Goal: Task Accomplishment & Management: Complete application form

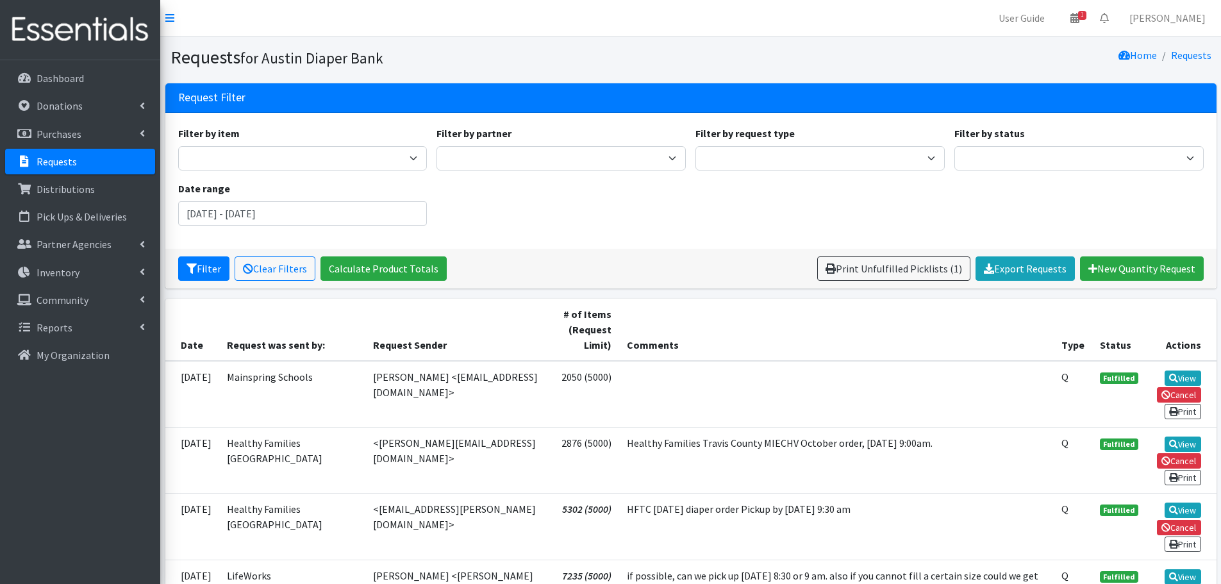
click at [50, 155] on p "Requests" at bounding box center [57, 161] width 40 height 13
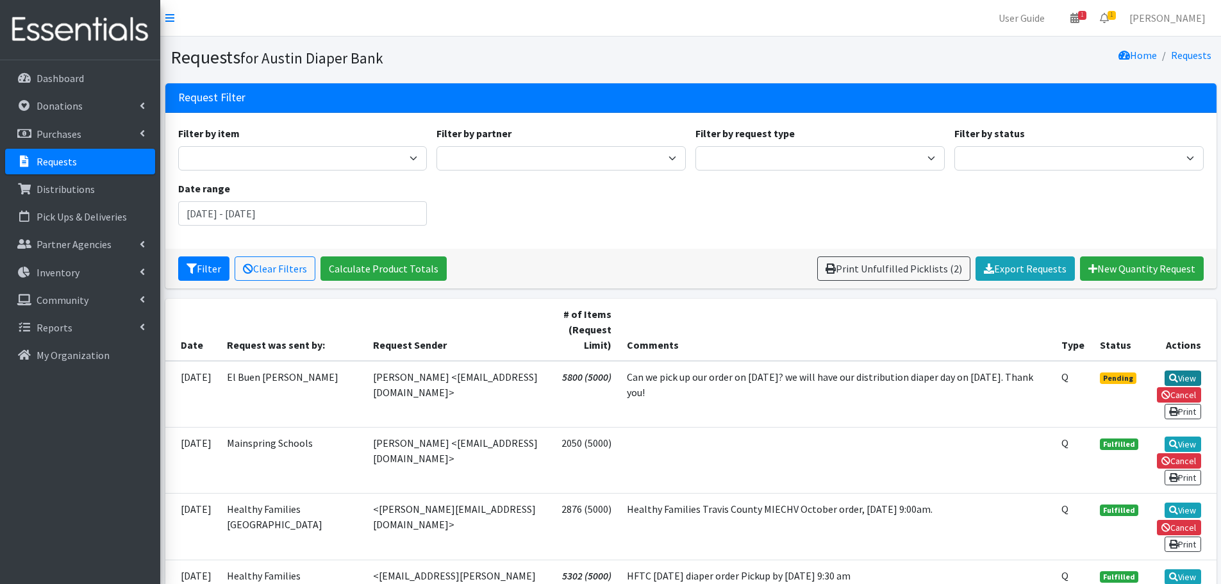
click at [1189, 376] on link "View" at bounding box center [1183, 378] width 37 height 15
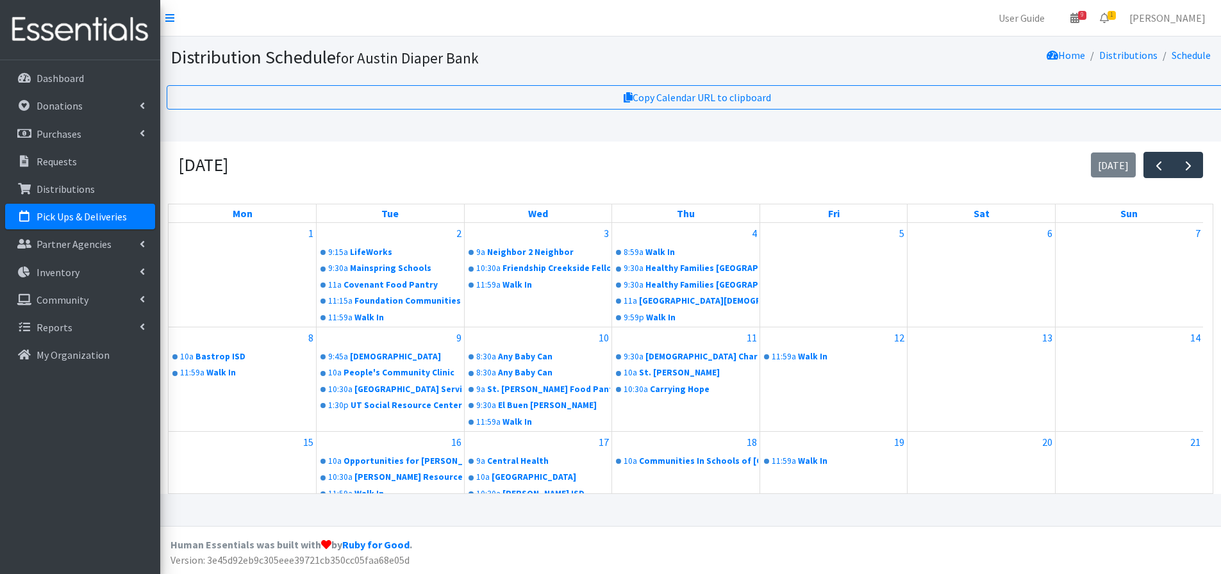
scroll to position [254, 0]
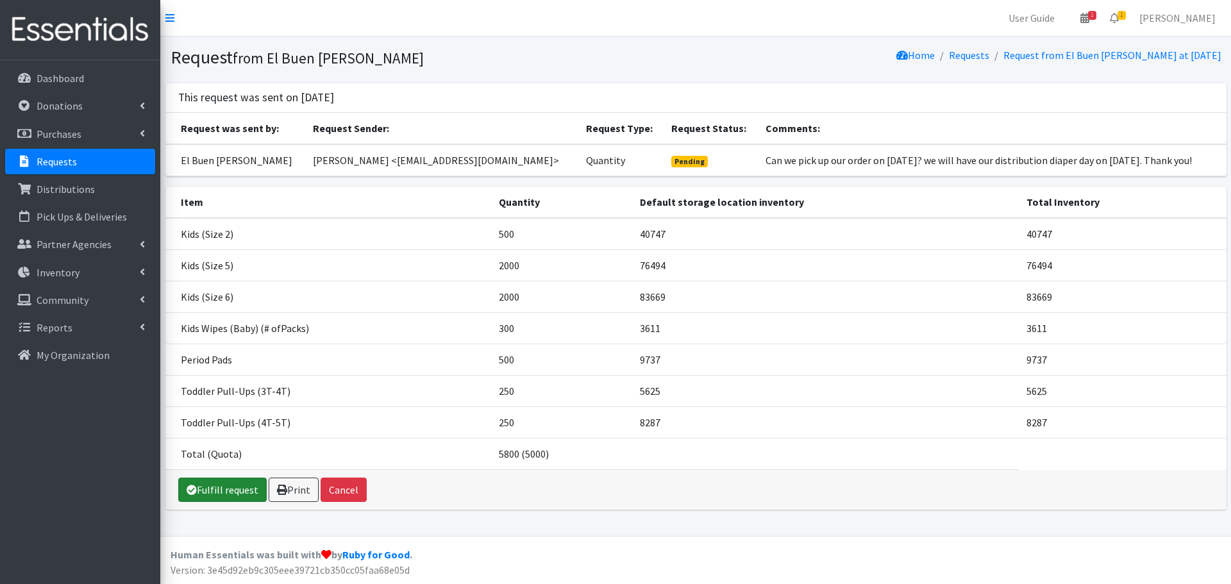
click at [232, 489] on link "Fulfill request" at bounding box center [222, 490] width 88 height 24
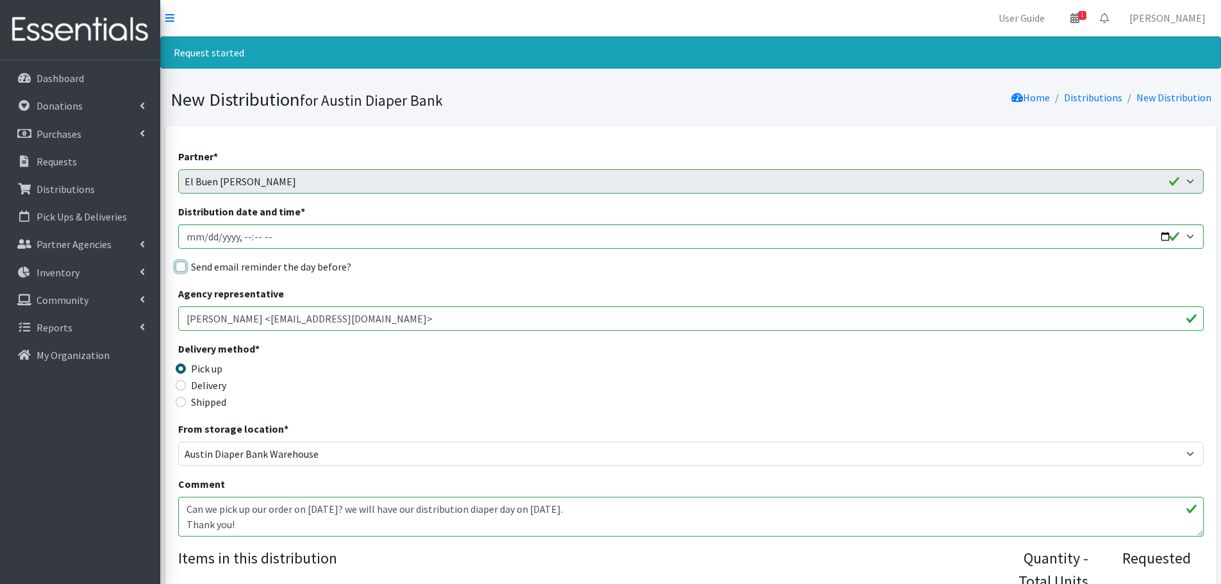
click at [178, 265] on input "Send email reminder the day before?" at bounding box center [181, 267] width 10 height 10
checkbox input "true"
click at [1166, 231] on input "Distribution date and time *" at bounding box center [691, 236] width 1026 height 24
click at [237, 231] on input "Distribution date and time *" at bounding box center [691, 236] width 1026 height 24
type input "2025-10-08T10:00"
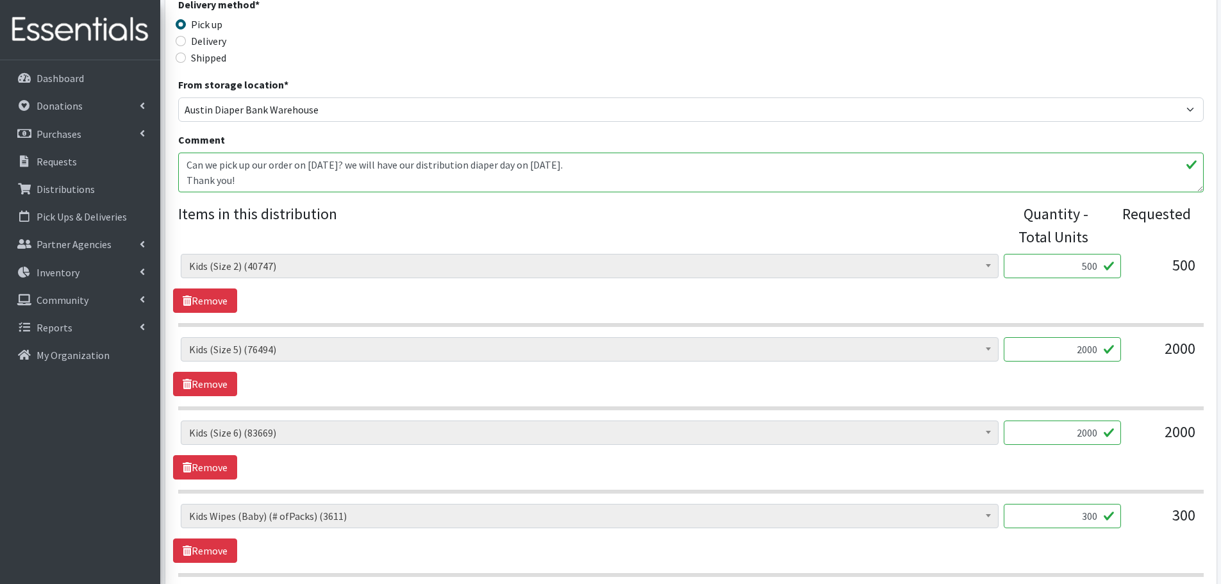
scroll to position [449, 0]
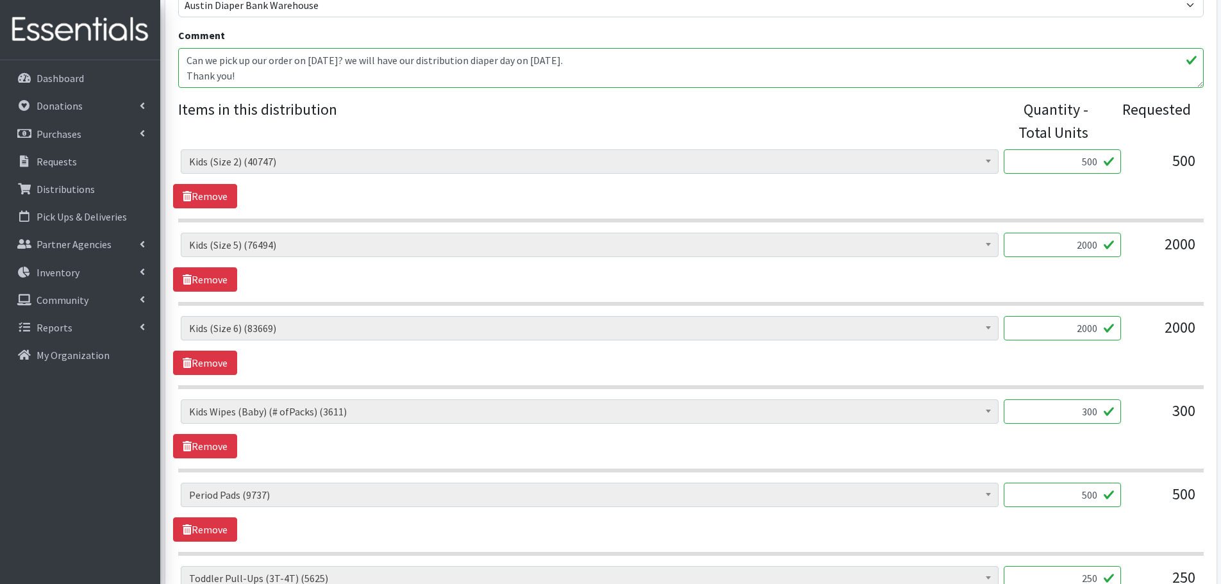
drag, startPoint x: 1059, startPoint y: 258, endPoint x: 1187, endPoint y: 299, distance: 134.2
click at [1187, 299] on section "Baby Formula (366) Kids (Newborn) (10121) Kids (Preemie) (171) Kids (Size 1) (5…" at bounding box center [691, 269] width 1026 height 73
type input "1000"
drag, startPoint x: 1069, startPoint y: 328, endPoint x: 1137, endPoint y: 339, distance: 69.5
click at [1137, 339] on div "Baby Formula (366) Kids (Newborn) (10121) Kids (Preemie) (171) Kids (Size 1) (5…" at bounding box center [691, 333] width 1020 height 35
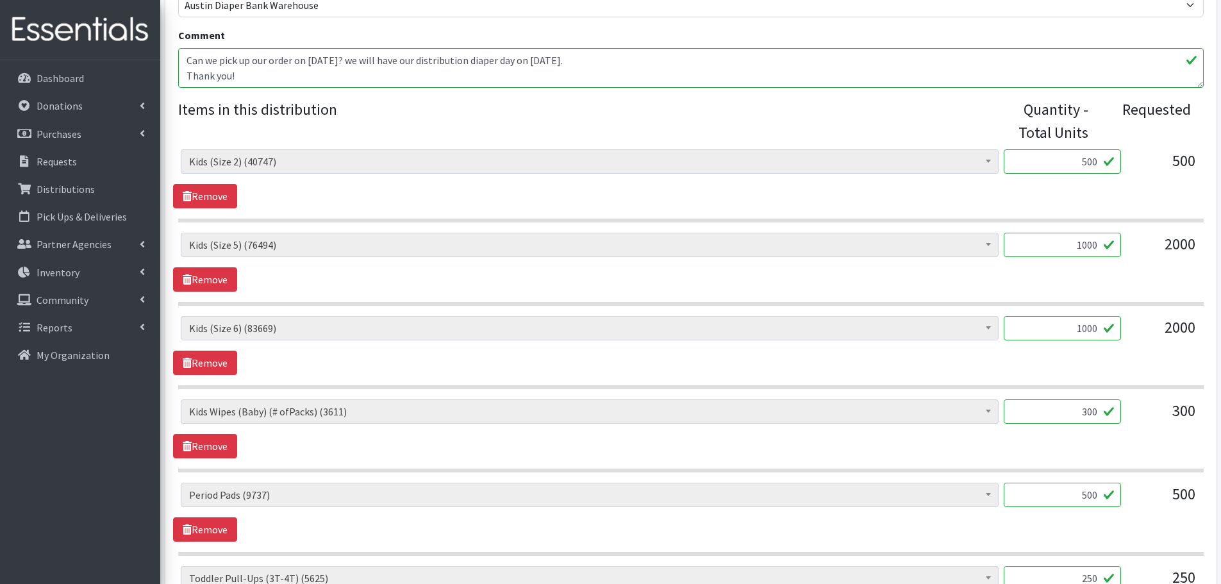
type input "1000"
drag, startPoint x: 1061, startPoint y: 406, endPoint x: 1174, endPoint y: 438, distance: 117.1
click at [1174, 438] on div "Baby Formula (366) Kids (Newborn) (10121) Kids (Preemie) (171) Kids (Size 1) (5…" at bounding box center [690, 428] width 1035 height 59
type input "50"
click at [1157, 428] on div "300" at bounding box center [1164, 416] width 64 height 35
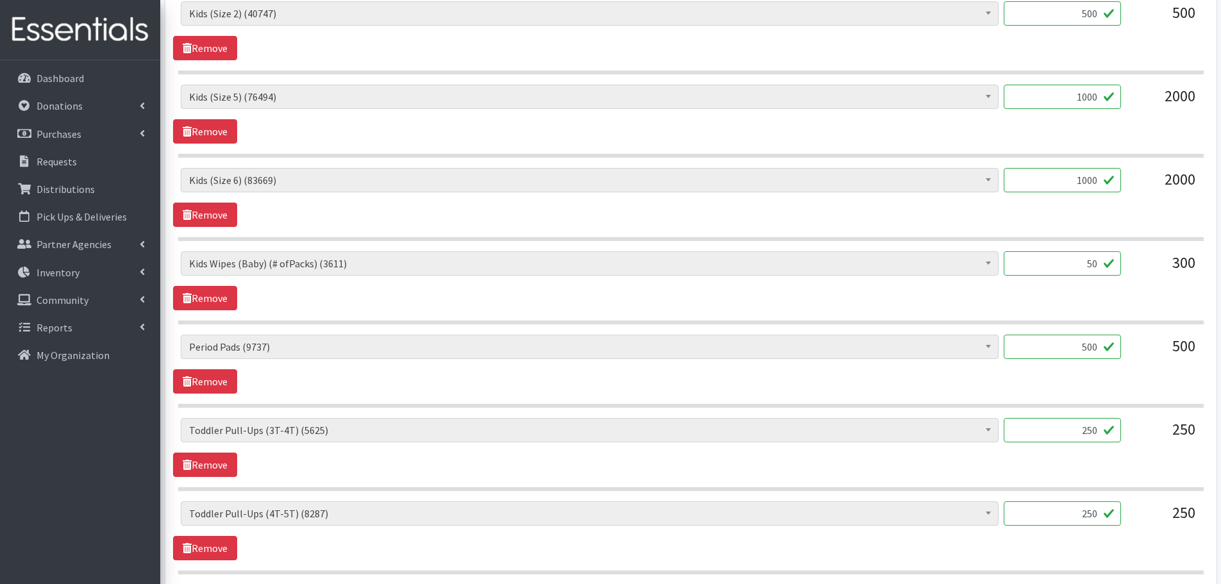
scroll to position [641, 0]
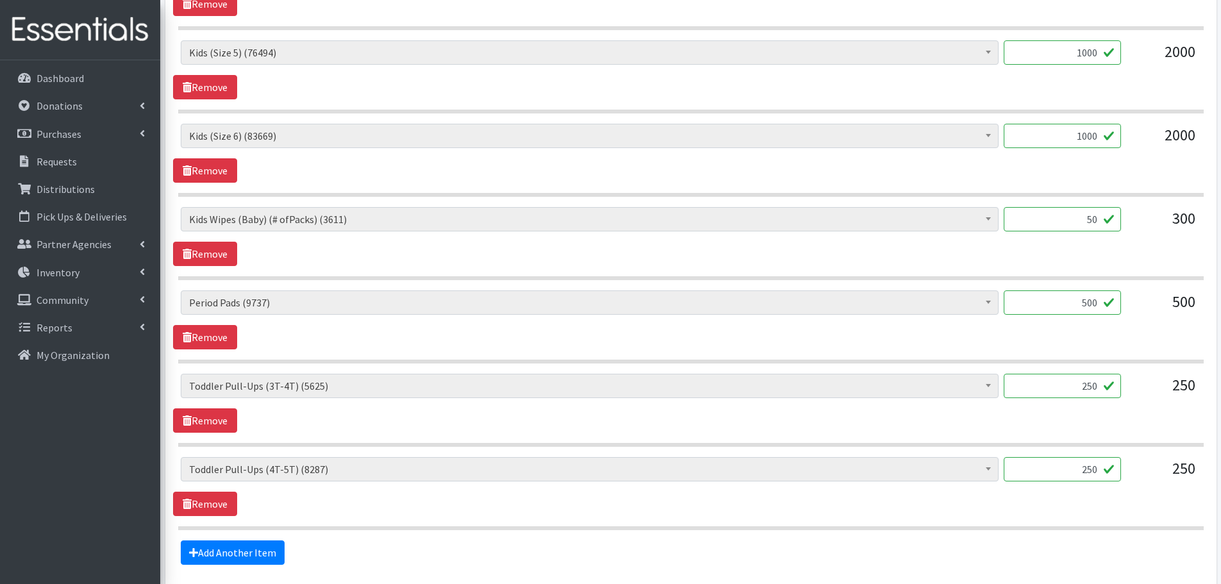
drag, startPoint x: 1067, startPoint y: 383, endPoint x: 1166, endPoint y: 399, distance: 100.8
click at [1166, 399] on div "Baby Formula (366) Kids (Newborn) (10121) Kids (Preemie) (171) Kids (Size 1) (5…" at bounding box center [691, 391] width 1020 height 35
type input "100"
drag, startPoint x: 1076, startPoint y: 465, endPoint x: 1120, endPoint y: 475, distance: 45.4
click at [1120, 475] on input "250" at bounding box center [1062, 469] width 117 height 24
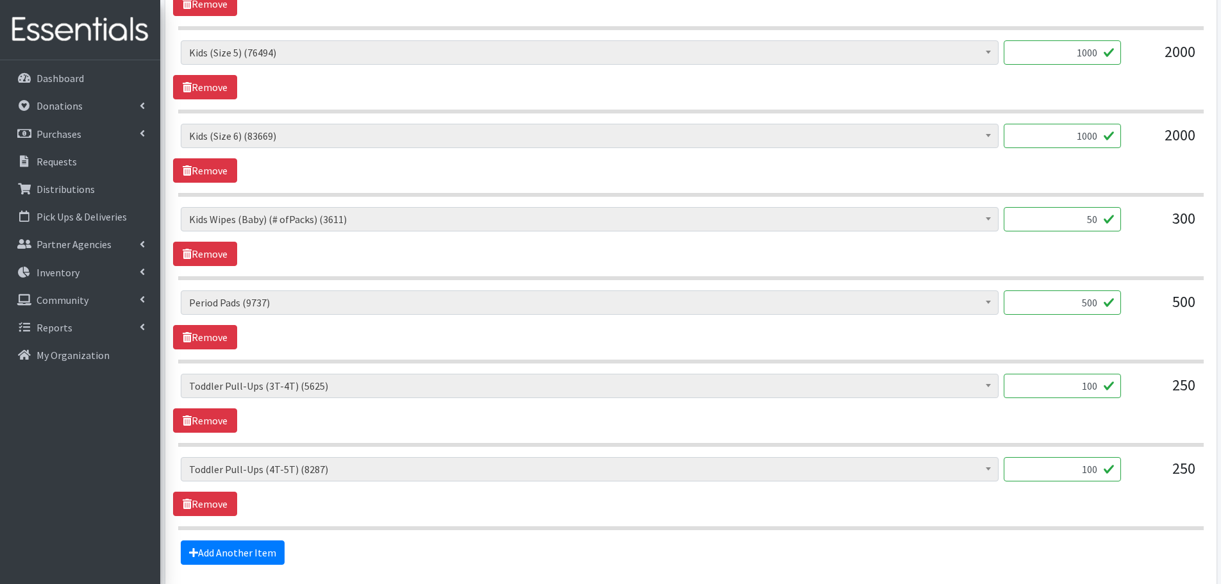
type input "100"
click at [1124, 514] on div "Baby Formula (366) Kids (Newborn) (10121) Kids (Preemie) (171) Kids (Size 1) (5…" at bounding box center [690, 486] width 1035 height 59
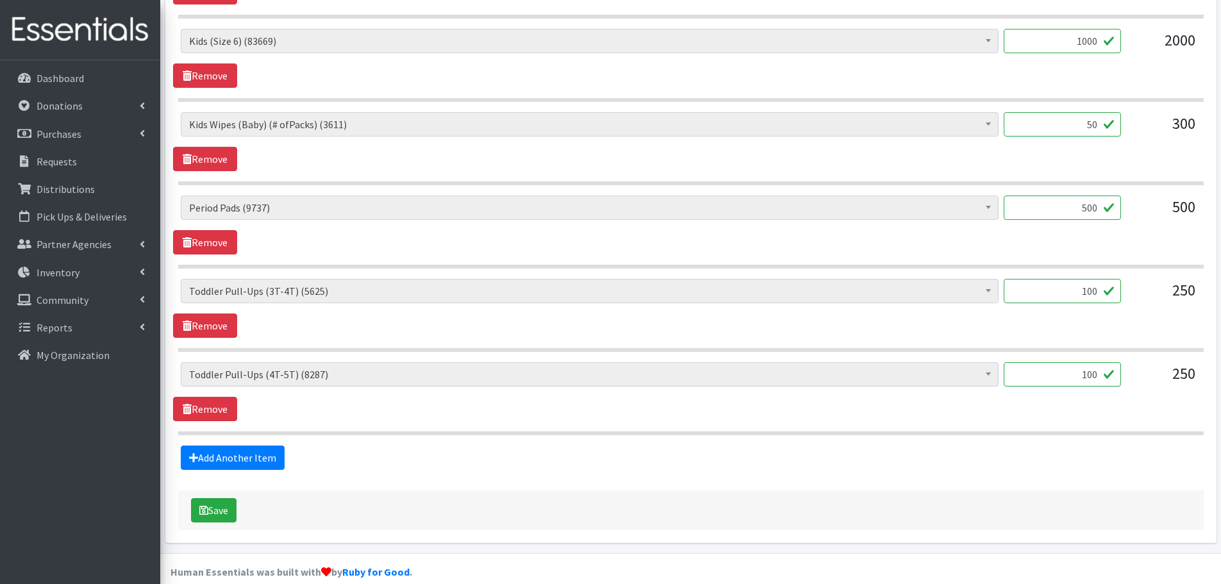
scroll to position [753, 0]
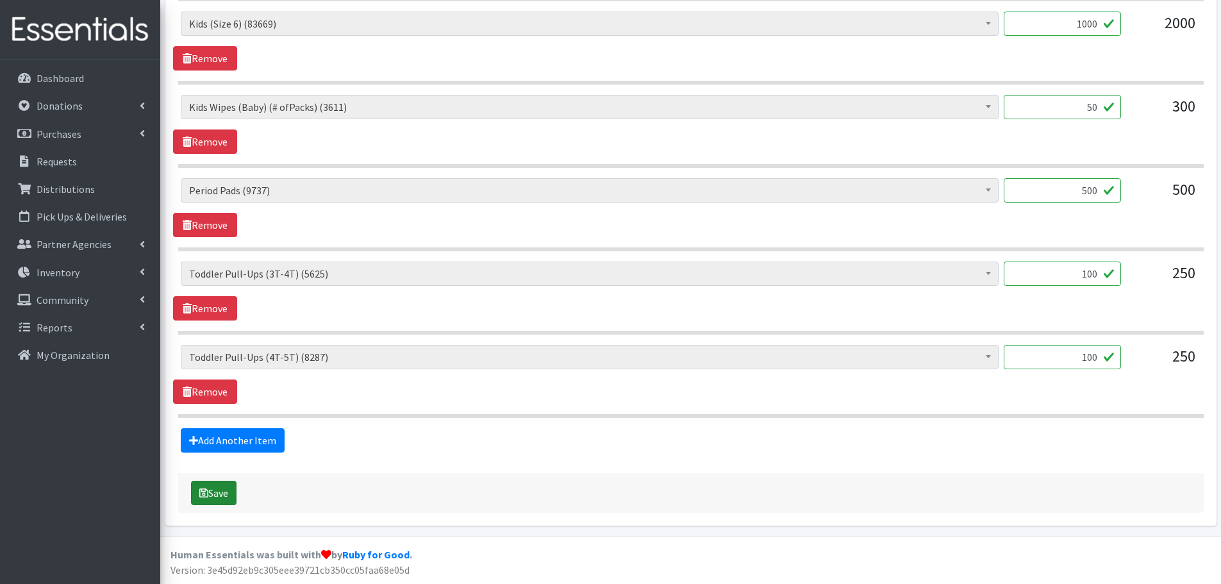
click at [222, 494] on button "Save" at bounding box center [214, 493] width 46 height 24
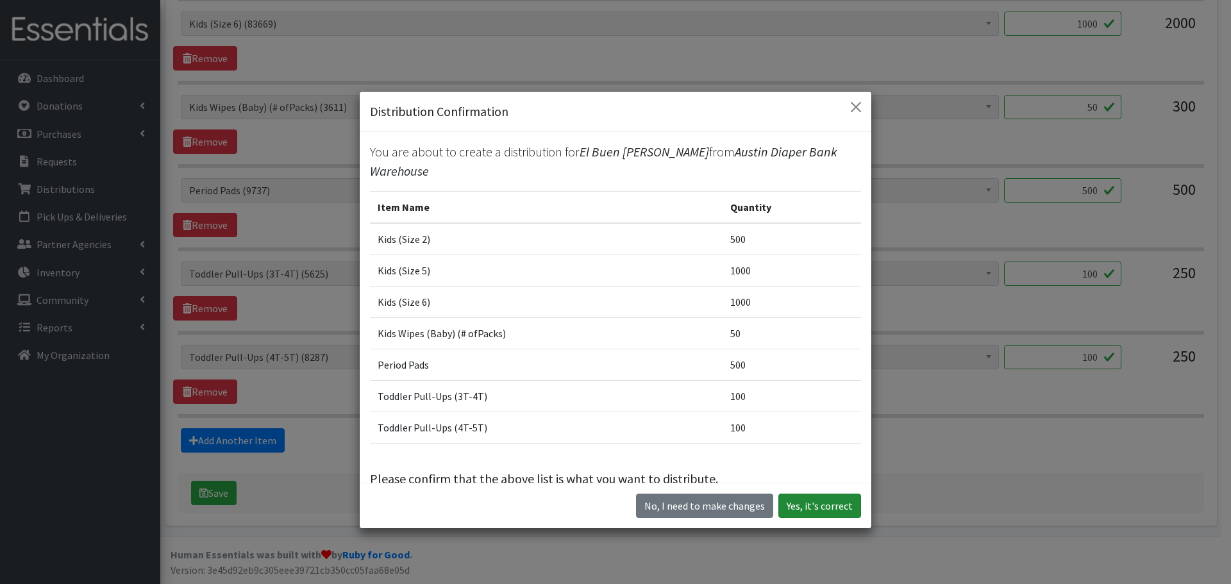
click at [832, 510] on button "Yes, it's correct" at bounding box center [819, 506] width 83 height 24
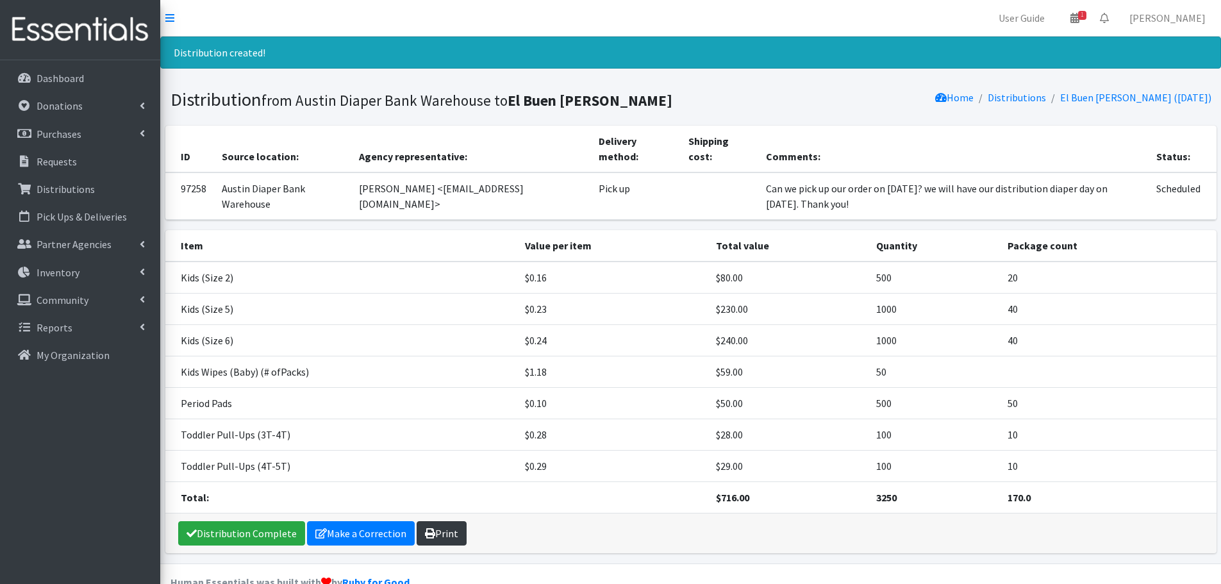
click at [443, 533] on link "Print" at bounding box center [442, 533] width 50 height 24
click at [45, 158] on p "Requests" at bounding box center [57, 161] width 40 height 13
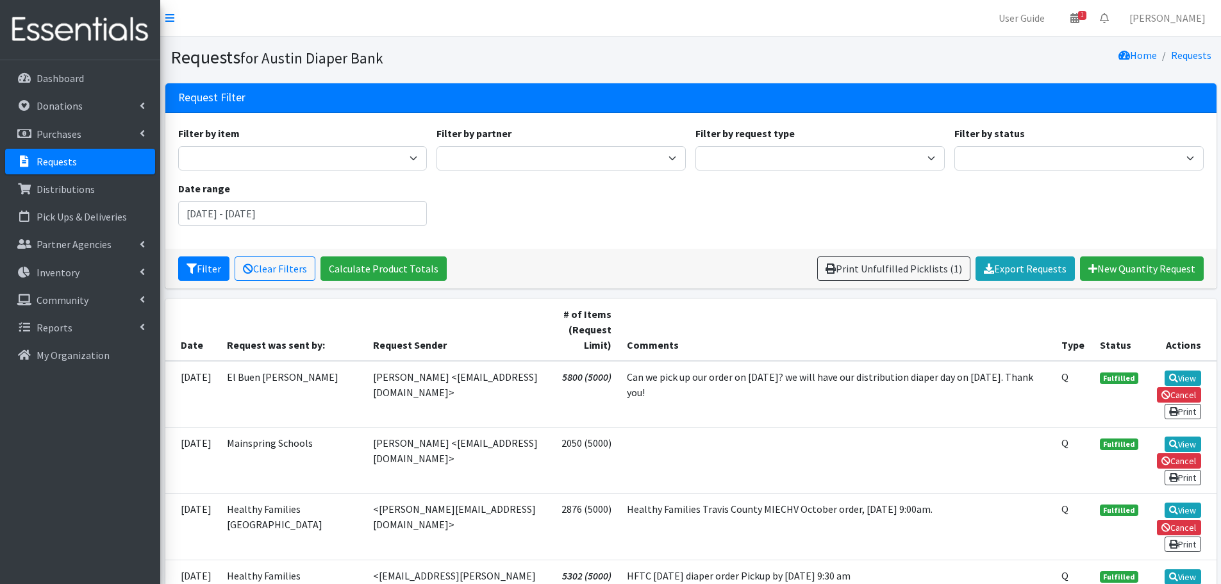
click at [60, 157] on p "Requests" at bounding box center [57, 161] width 40 height 13
